Goal: Information Seeking & Learning: Learn about a topic

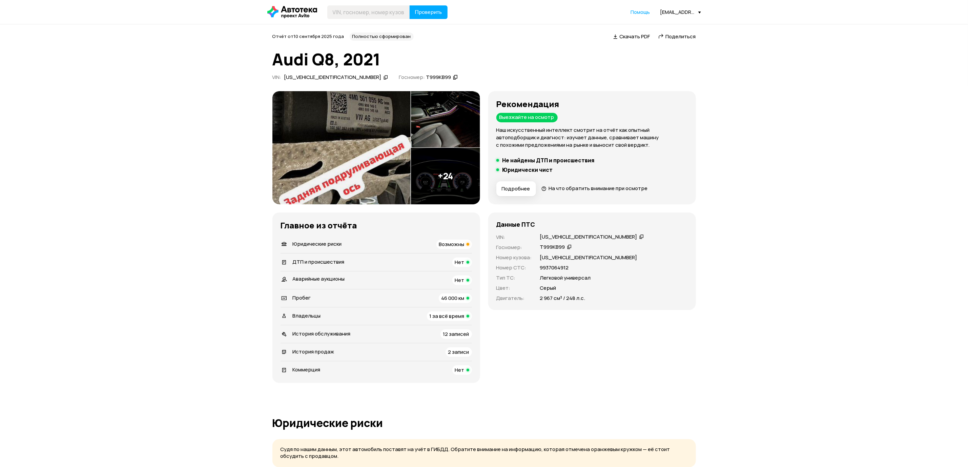
click at [445, 244] on span "Возможны" at bounding box center [451, 243] width 25 height 7
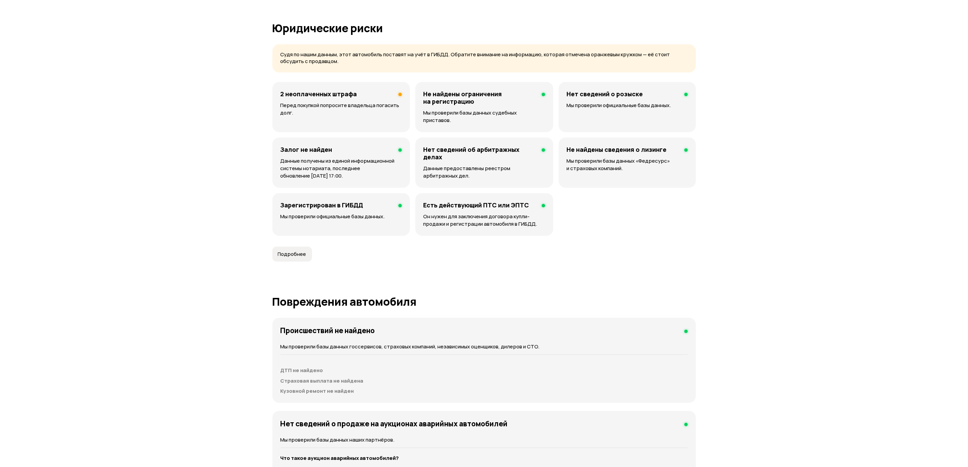
scroll to position [418, 0]
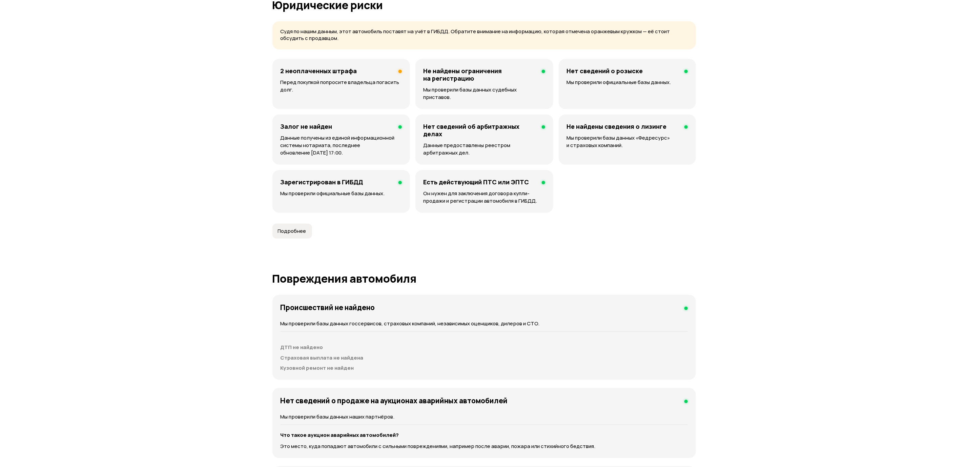
click at [336, 86] on p "Перед покупкой попросите владельца погасить долг." at bounding box center [340, 86] width 121 height 15
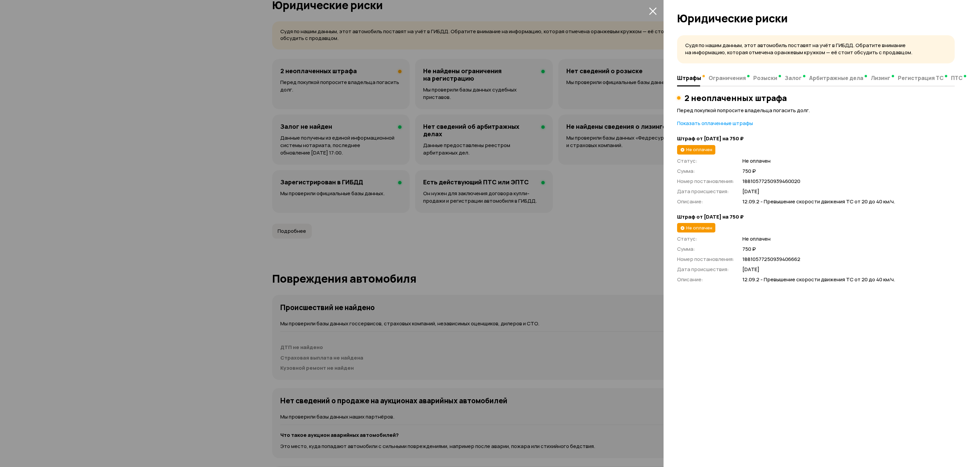
click at [506, 229] on div at bounding box center [487, 233] width 975 height 467
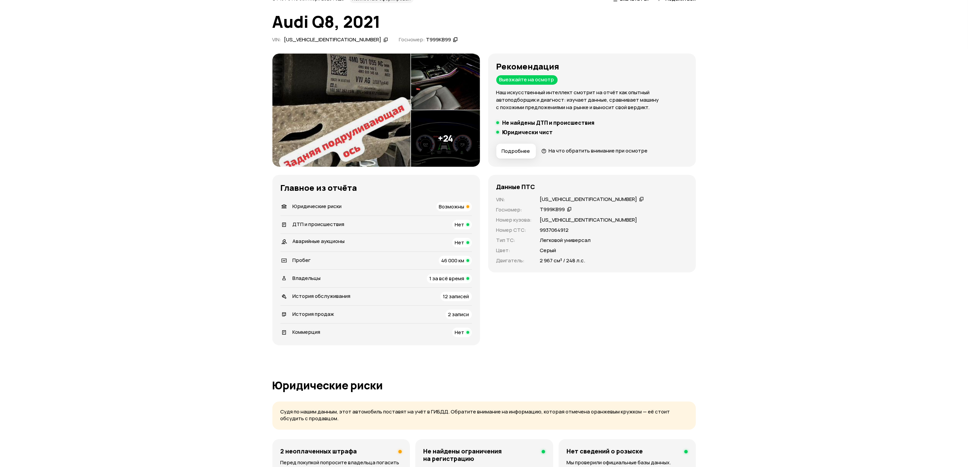
scroll to position [0, 0]
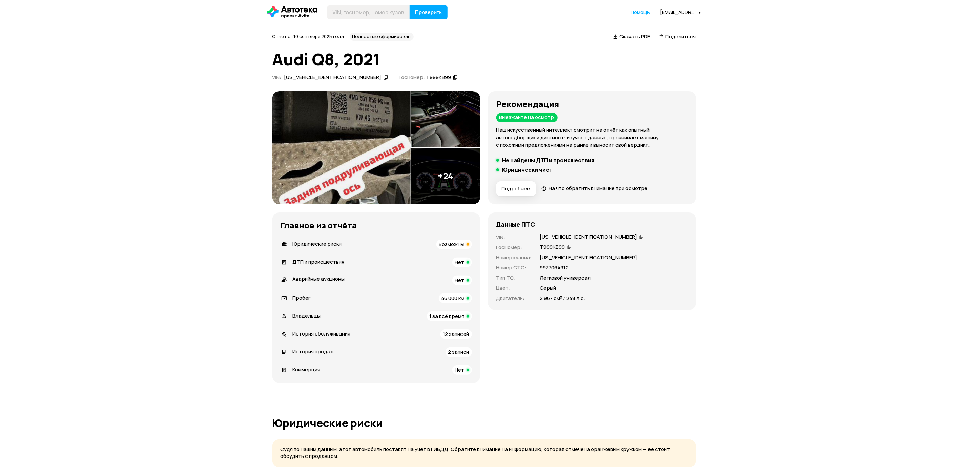
click at [349, 314] on div "Владельцы 1 за всё время" at bounding box center [375, 315] width 191 height 9
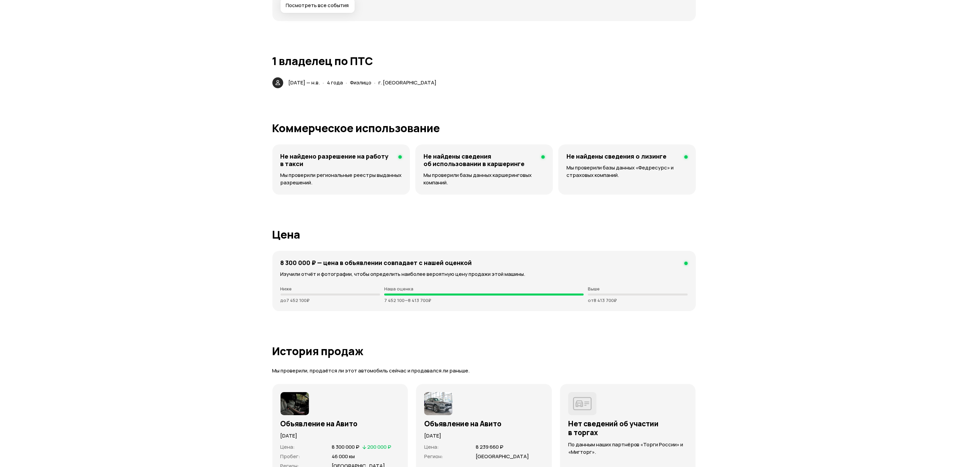
scroll to position [1385, 0]
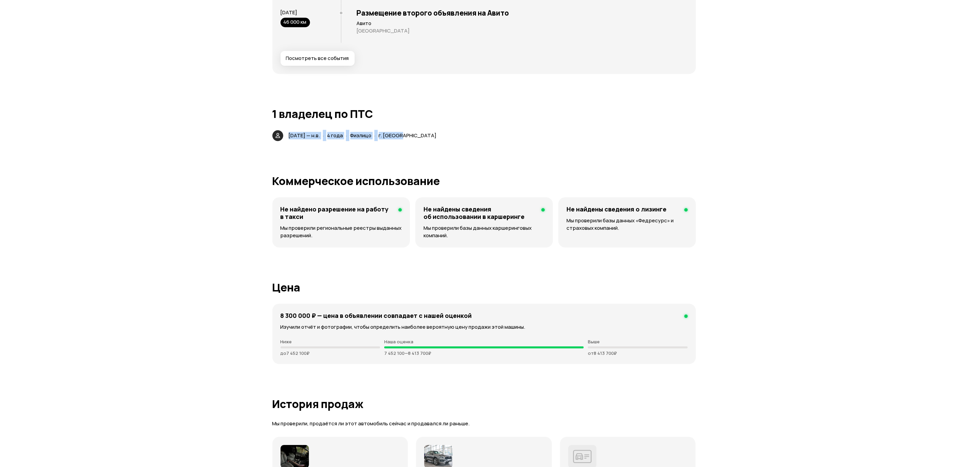
drag, startPoint x: 303, startPoint y: 128, endPoint x: 500, endPoint y: 117, distance: 197.4
click at [500, 117] on article "1 владелец по ПТС [DATE] — н.в. · 4 года · Физлицо · г. [GEOGRAPHIC_DATA]" at bounding box center [483, 124] width 423 height 33
click at [506, 130] on div "[DATE] — н.в. · 4 года · Физлицо · г. [GEOGRAPHIC_DATA]" at bounding box center [483, 135] width 423 height 11
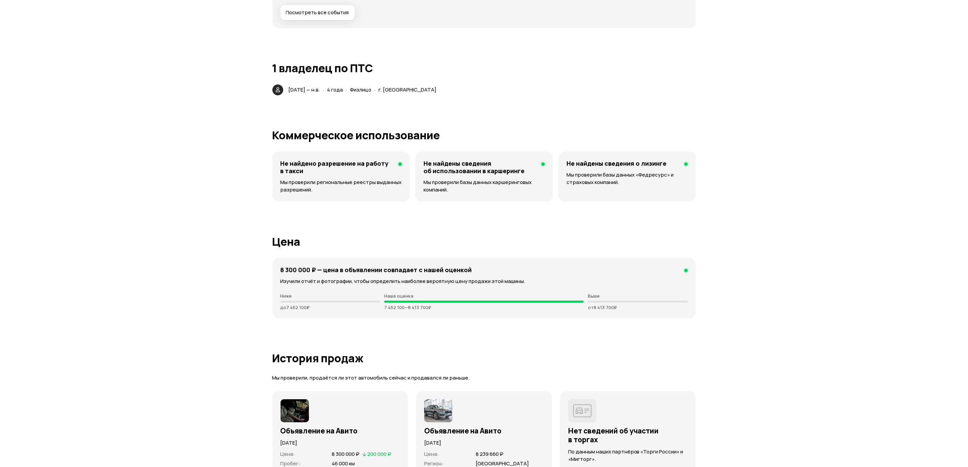
scroll to position [0, 0]
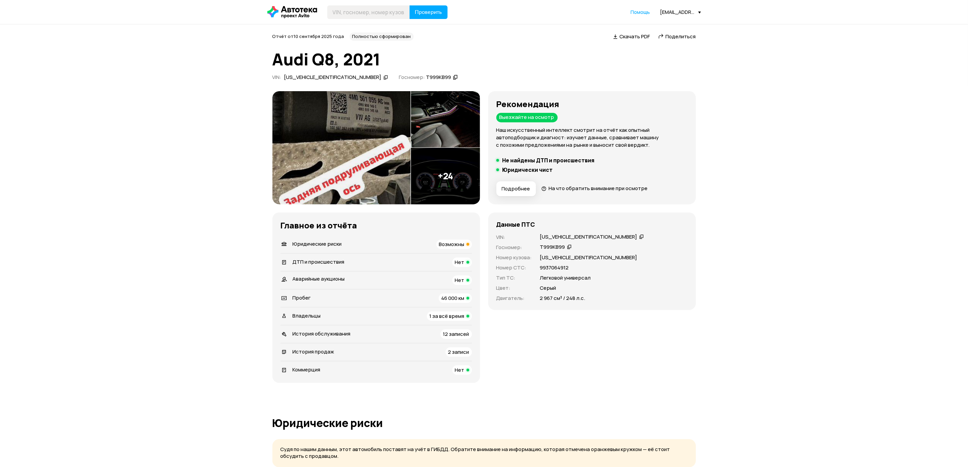
drag, startPoint x: 703, startPoint y: 226, endPoint x: 700, endPoint y: 89, distance: 136.9
click at [457, 169] on img at bounding box center [445, 176] width 69 height 57
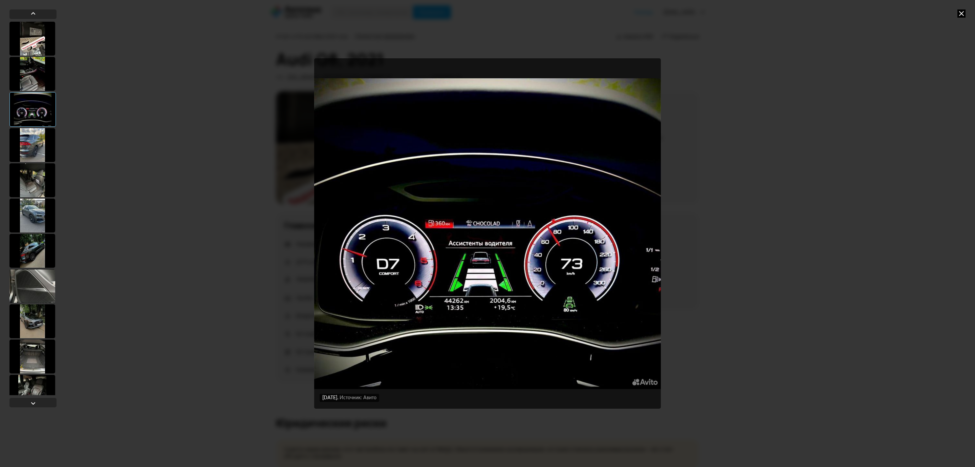
click at [36, 179] on div at bounding box center [32, 180] width 46 height 34
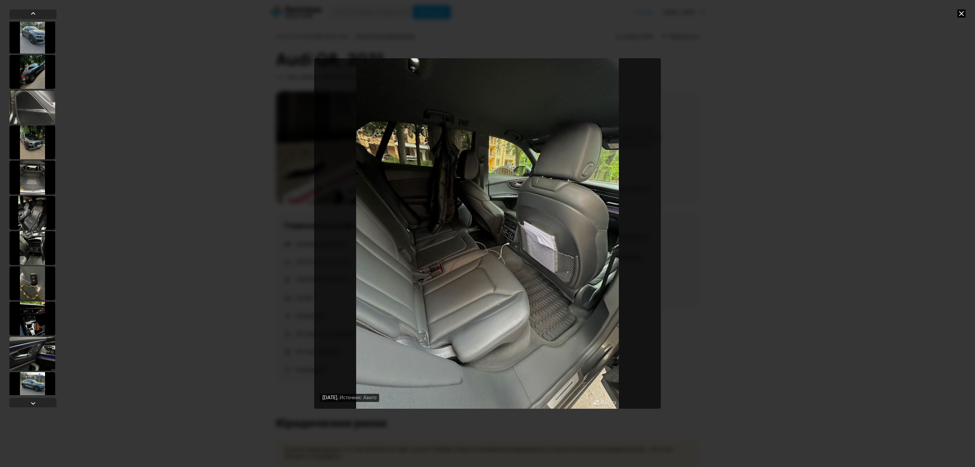
scroll to position [203, 0]
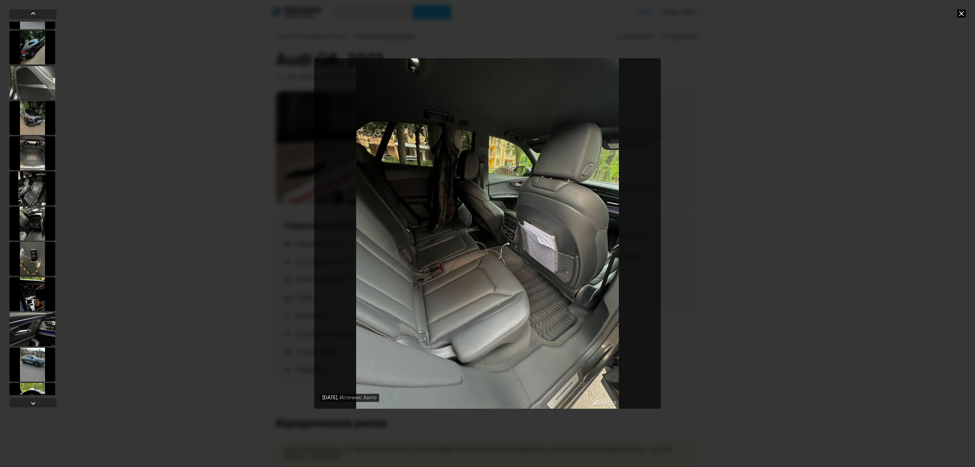
click at [31, 191] on div at bounding box center [32, 188] width 46 height 34
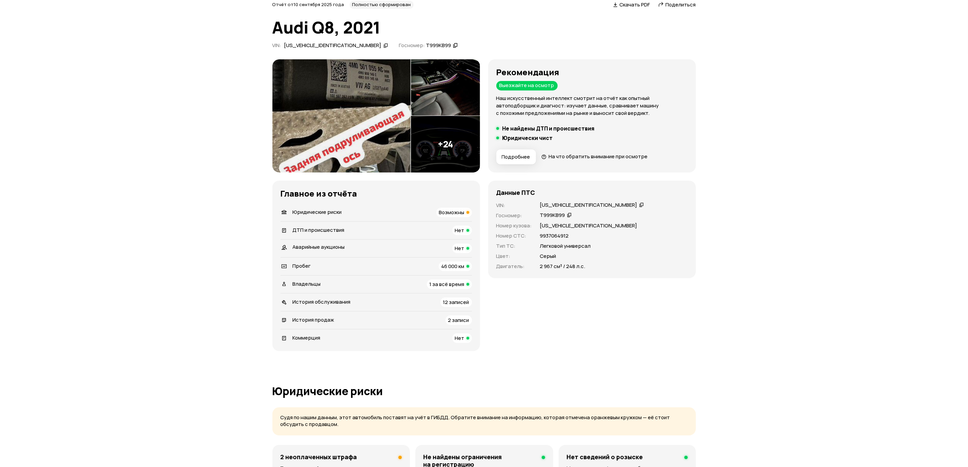
scroll to position [0, 0]
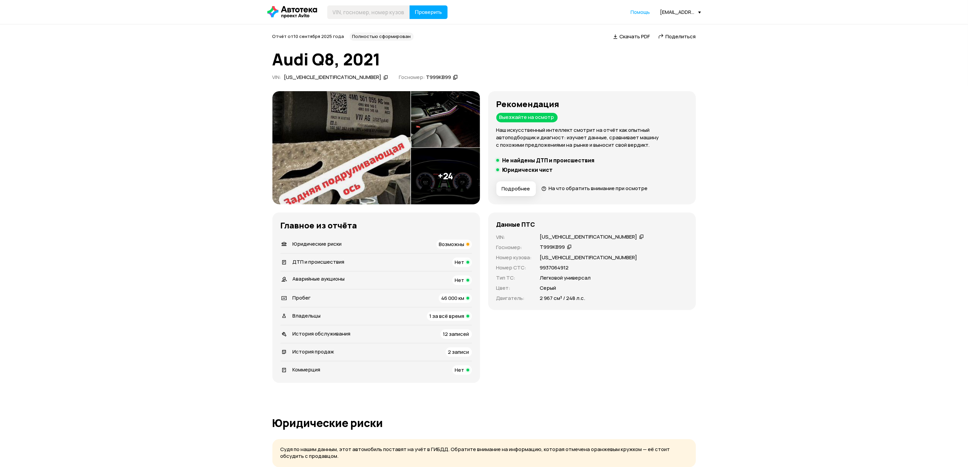
click at [436, 350] on div "История продаж 2 записи" at bounding box center [375, 351] width 191 height 9
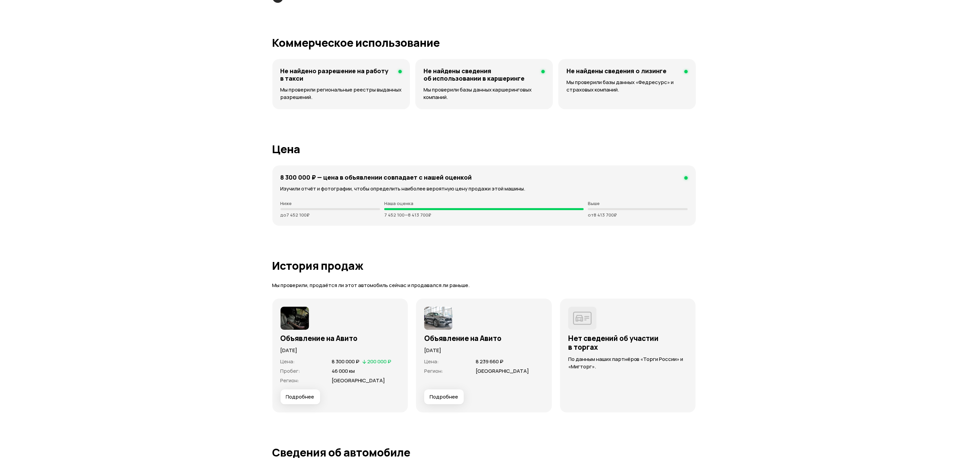
scroll to position [1776, 0]
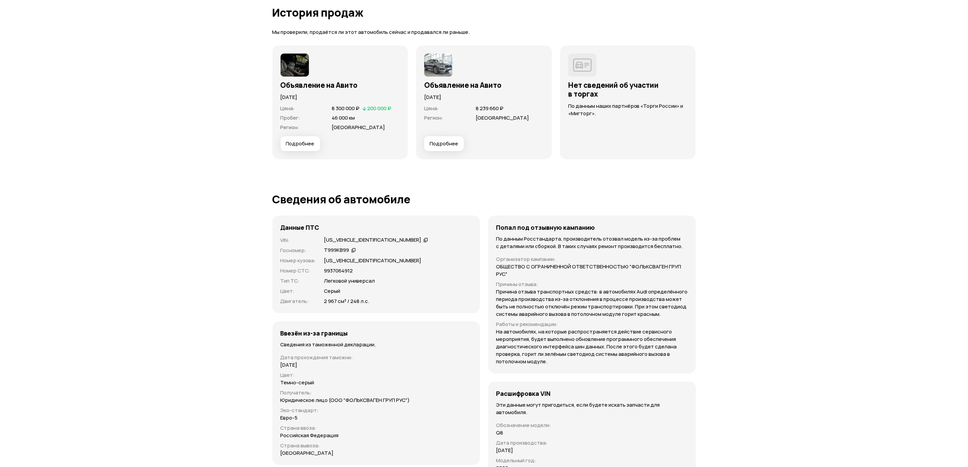
click at [310, 140] on span "Подробнее" at bounding box center [300, 143] width 28 height 7
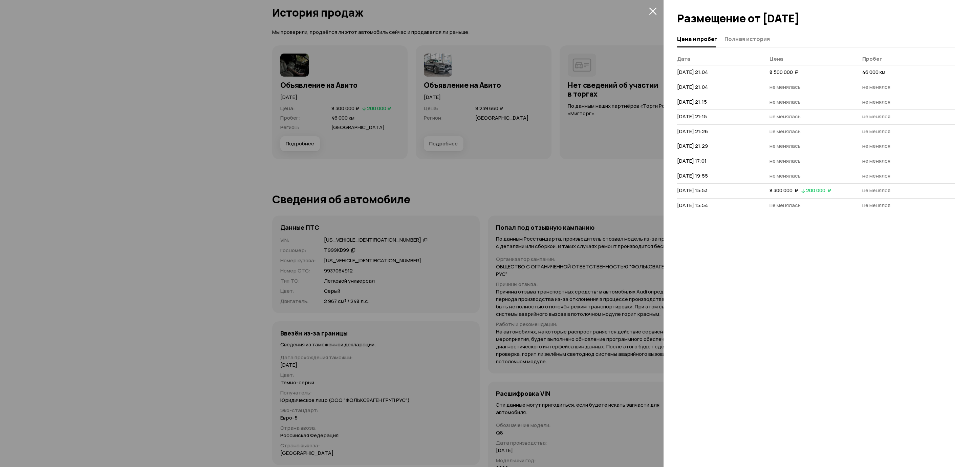
drag, startPoint x: 752, startPoint y: 197, endPoint x: 906, endPoint y: 197, distance: 153.8
click at [906, 197] on tr "2 сентября 2025 г. 15:53 8 300 000  ₽   200 000  ₽ не менялся" at bounding box center [816, 191] width 278 height 15
click at [850, 244] on div "Цена и пробег Полная история Дата Цена Пробег 18 августа 2025 г. 21:04 8 500 00…" at bounding box center [820, 249] width 312 height 436
drag, startPoint x: 719, startPoint y: 66, endPoint x: 926, endPoint y: 66, distance: 206.9
click at [926, 66] on tr "18 августа 2025 г. 21:04 8 500 000  ₽ 46 000 км" at bounding box center [816, 72] width 278 height 15
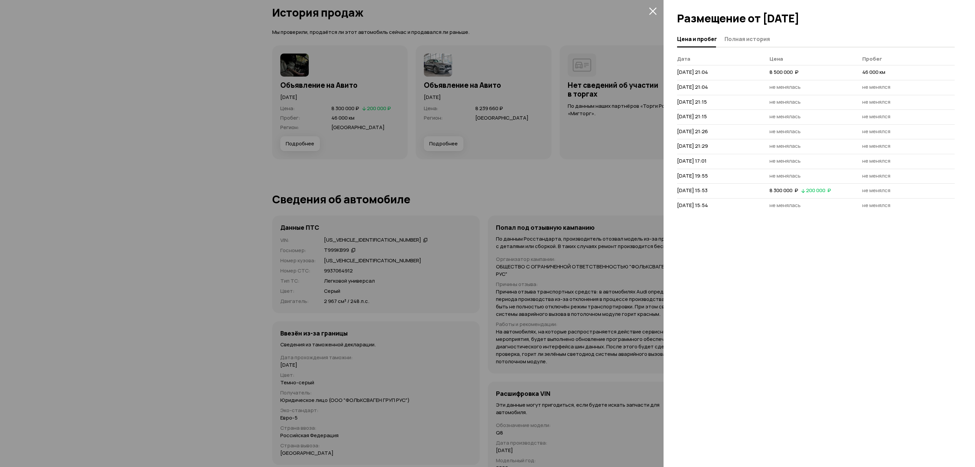
click at [819, 259] on div "Цена и пробег Полная история Дата Цена Пробег 18 августа 2025 г. 21:04 8 500 00…" at bounding box center [820, 249] width 312 height 436
click at [575, 149] on div at bounding box center [487, 233] width 975 height 467
